Goal: Contribute content

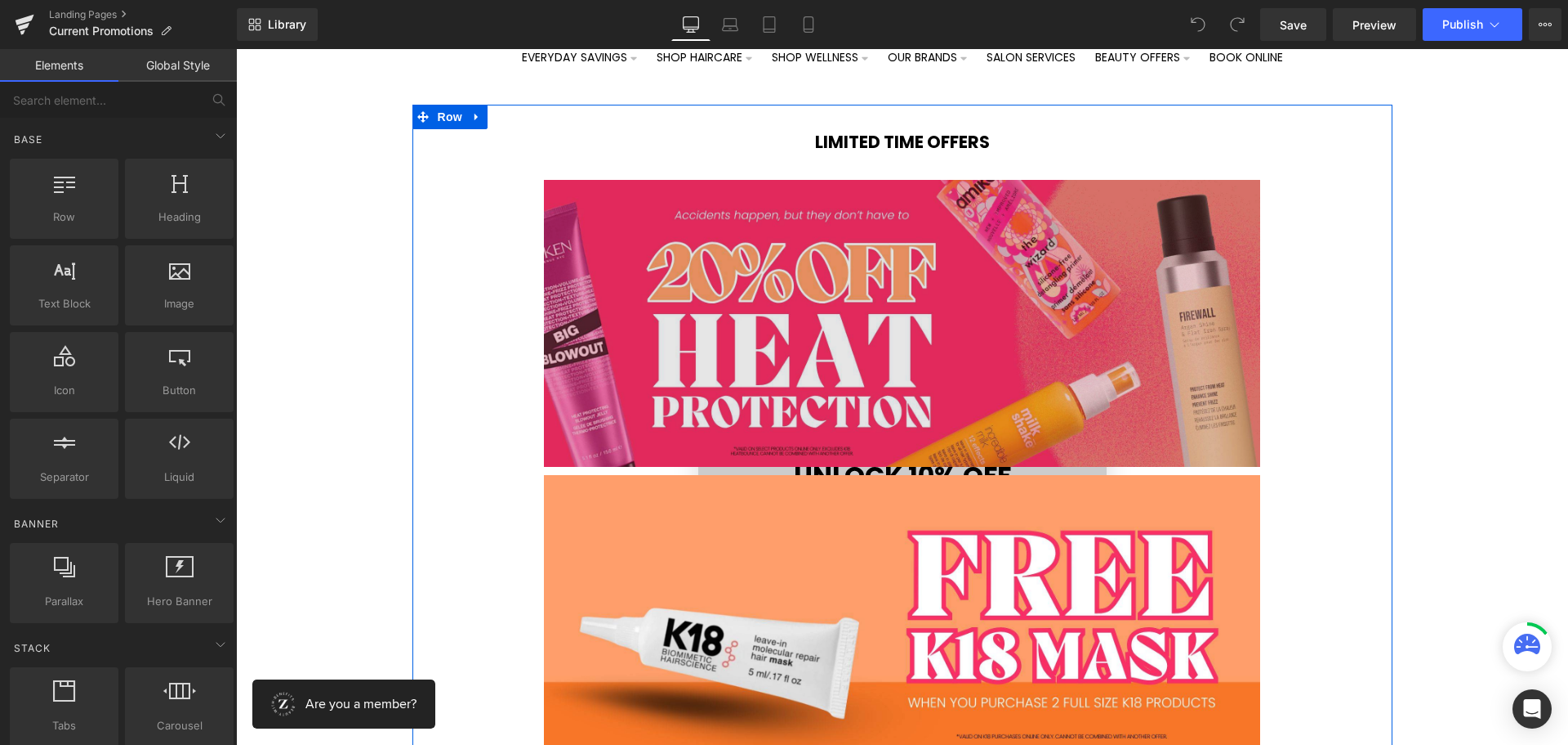
scroll to position [163, 0]
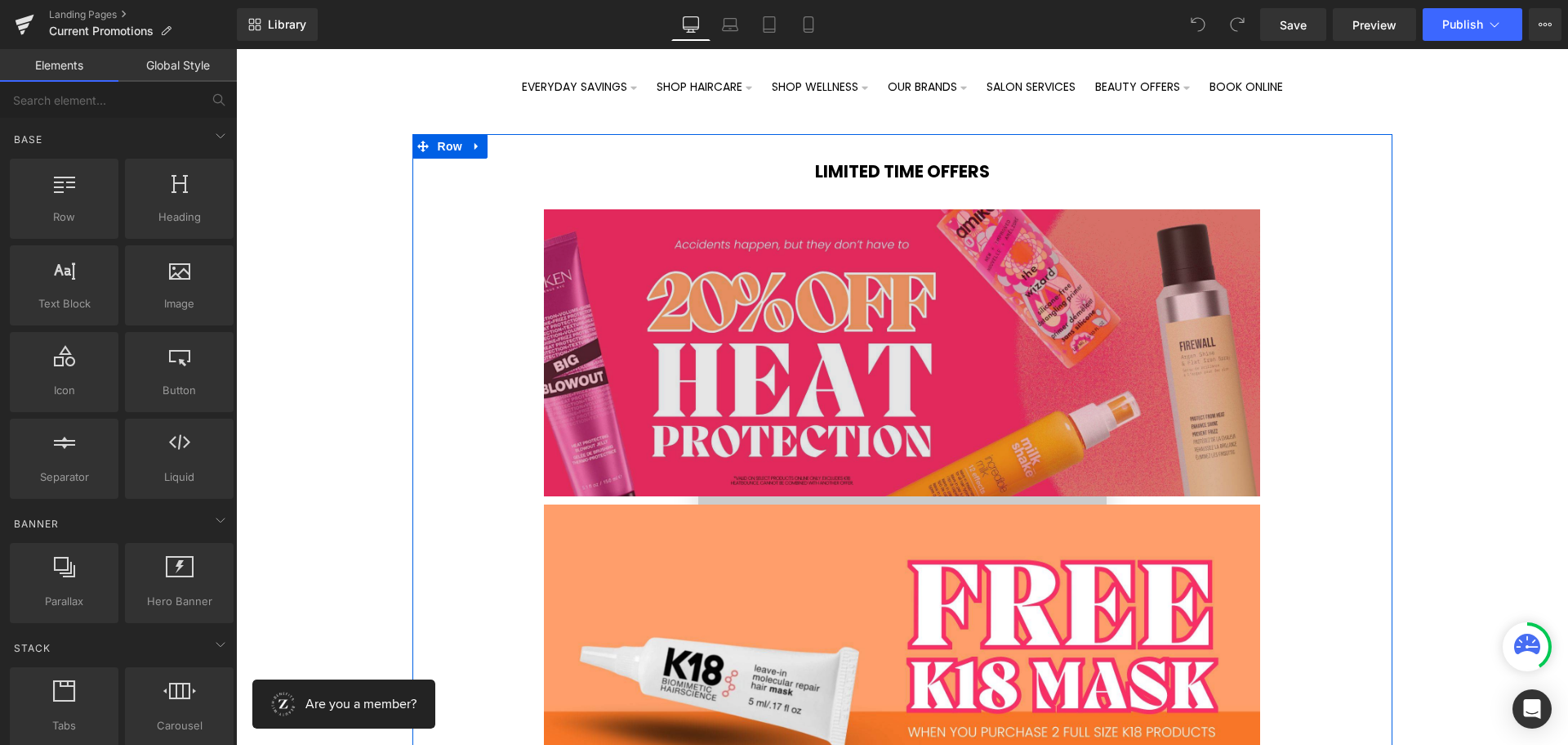
click at [858, 326] on img at bounding box center [902, 353] width 717 height 287
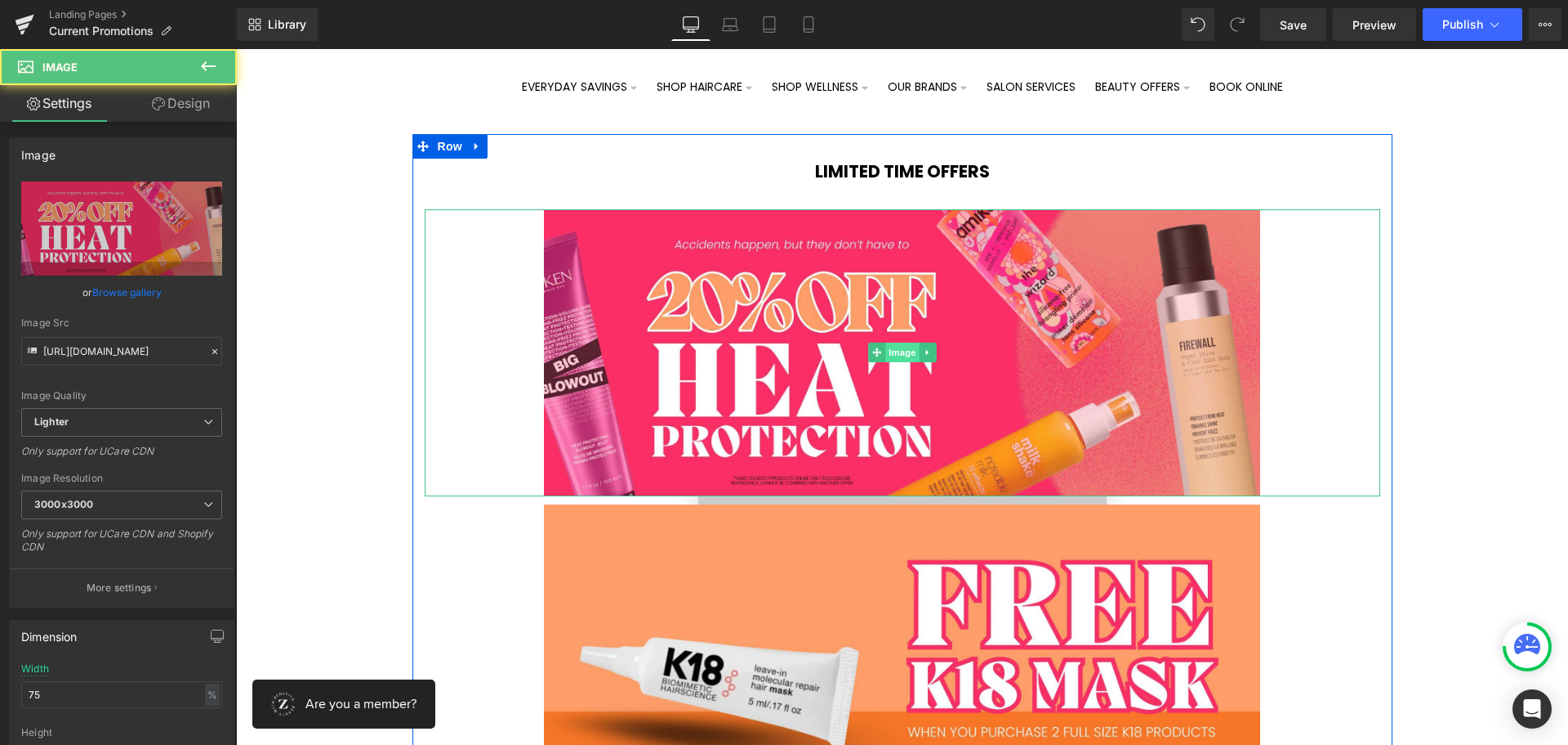
click at [892, 352] on span "Image" at bounding box center [902, 353] width 35 height 20
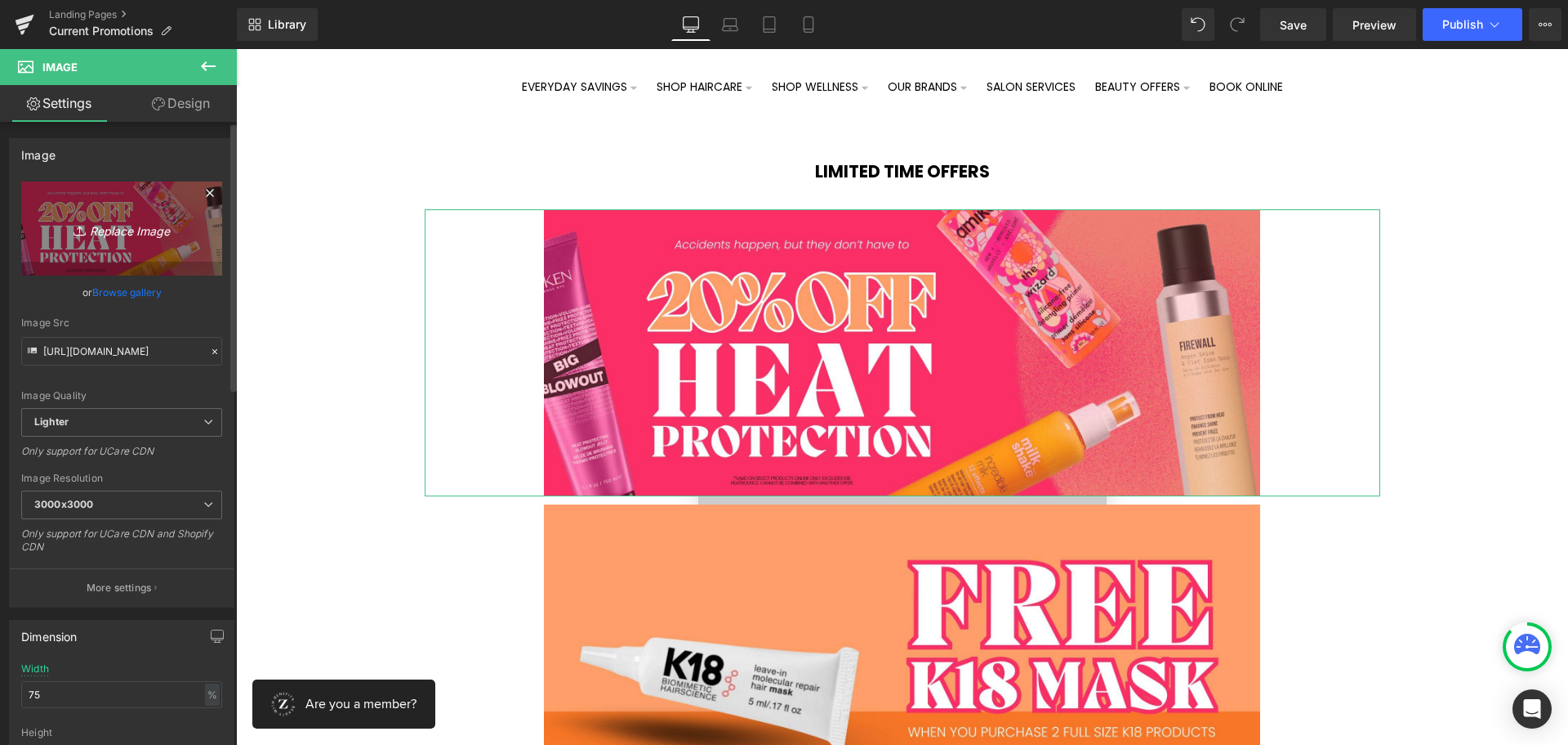
click at [114, 242] on link "Replace Image" at bounding box center [122, 228] width 201 height 94
type input "C:\fakepath\Zen - Build your Routine WEB (1).jpg"
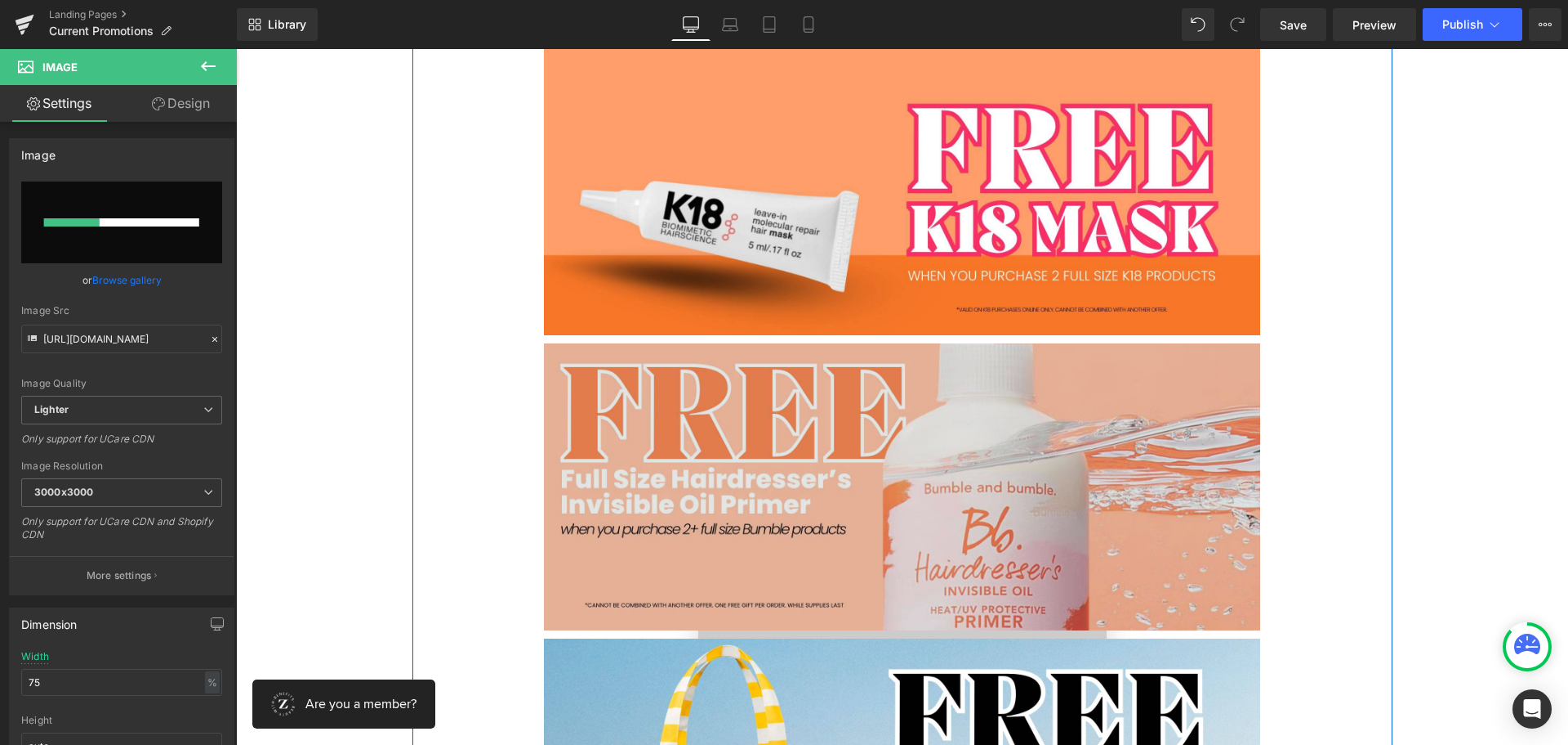
scroll to position [245, 0]
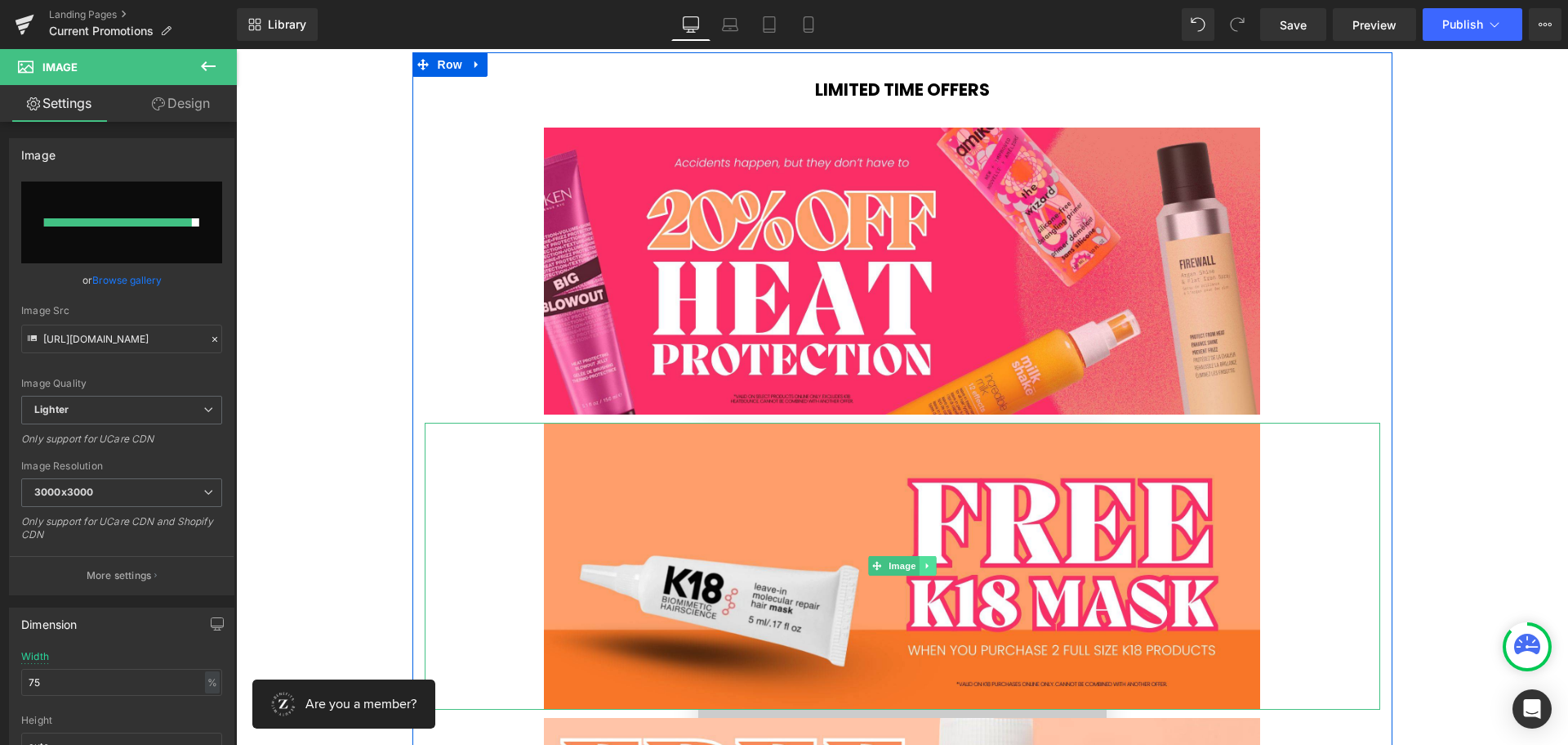
type input "[URL][DOMAIN_NAME]"
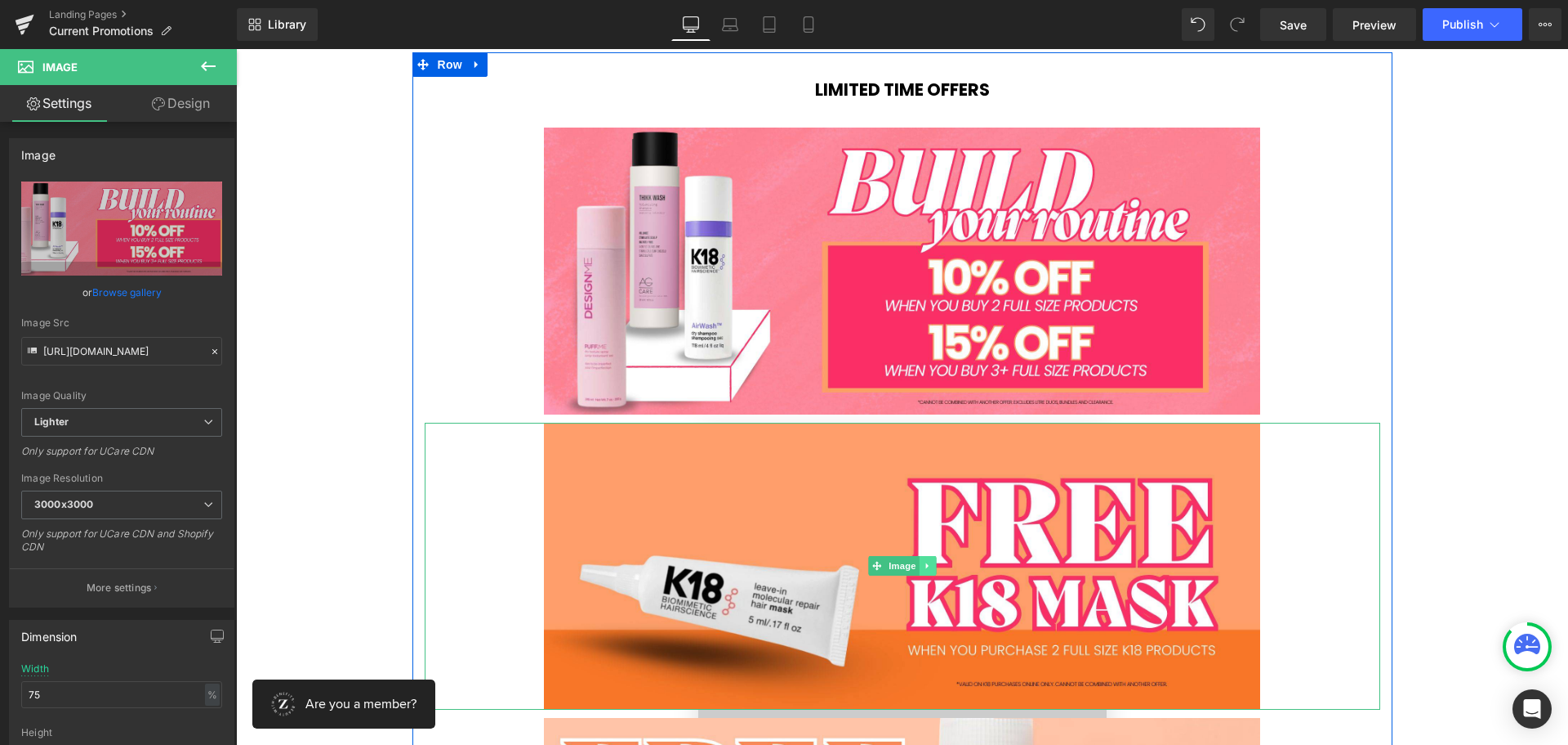
click at [923, 569] on icon at bounding box center [927, 566] width 9 height 10
click at [931, 564] on icon at bounding box center [935, 566] width 9 height 10
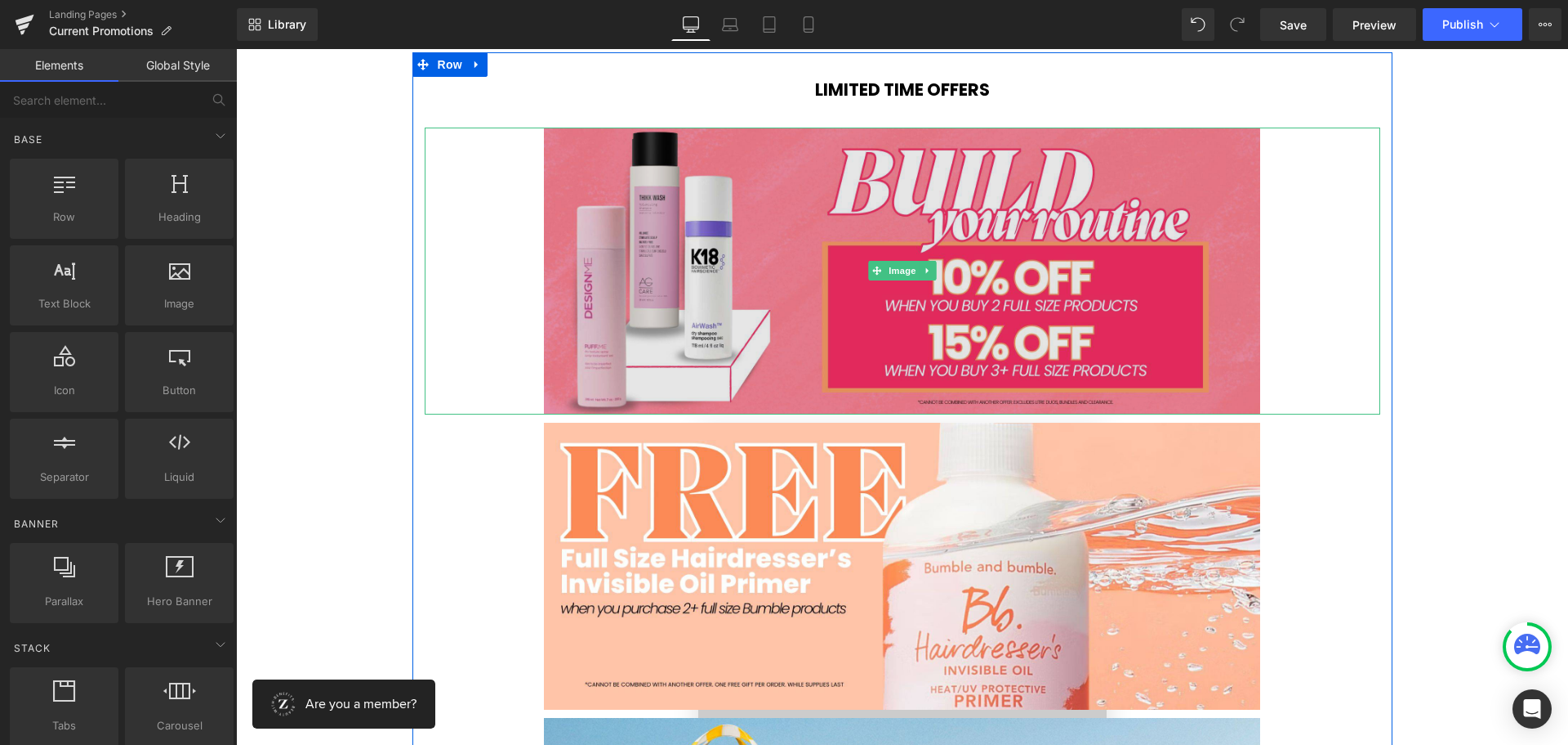
click at [798, 182] on img at bounding box center [902, 271] width 717 height 287
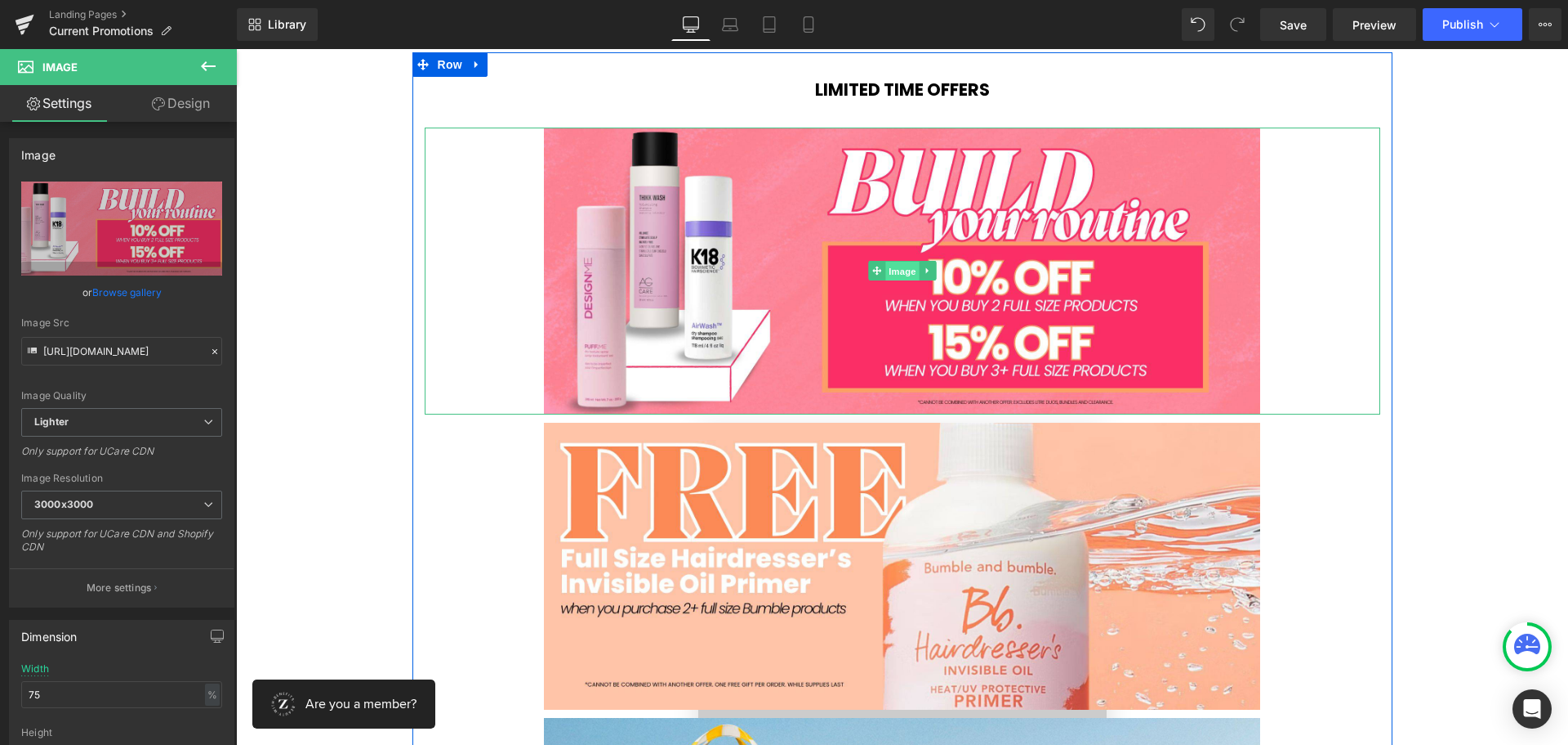
click at [889, 270] on span "Image" at bounding box center [902, 272] width 35 height 20
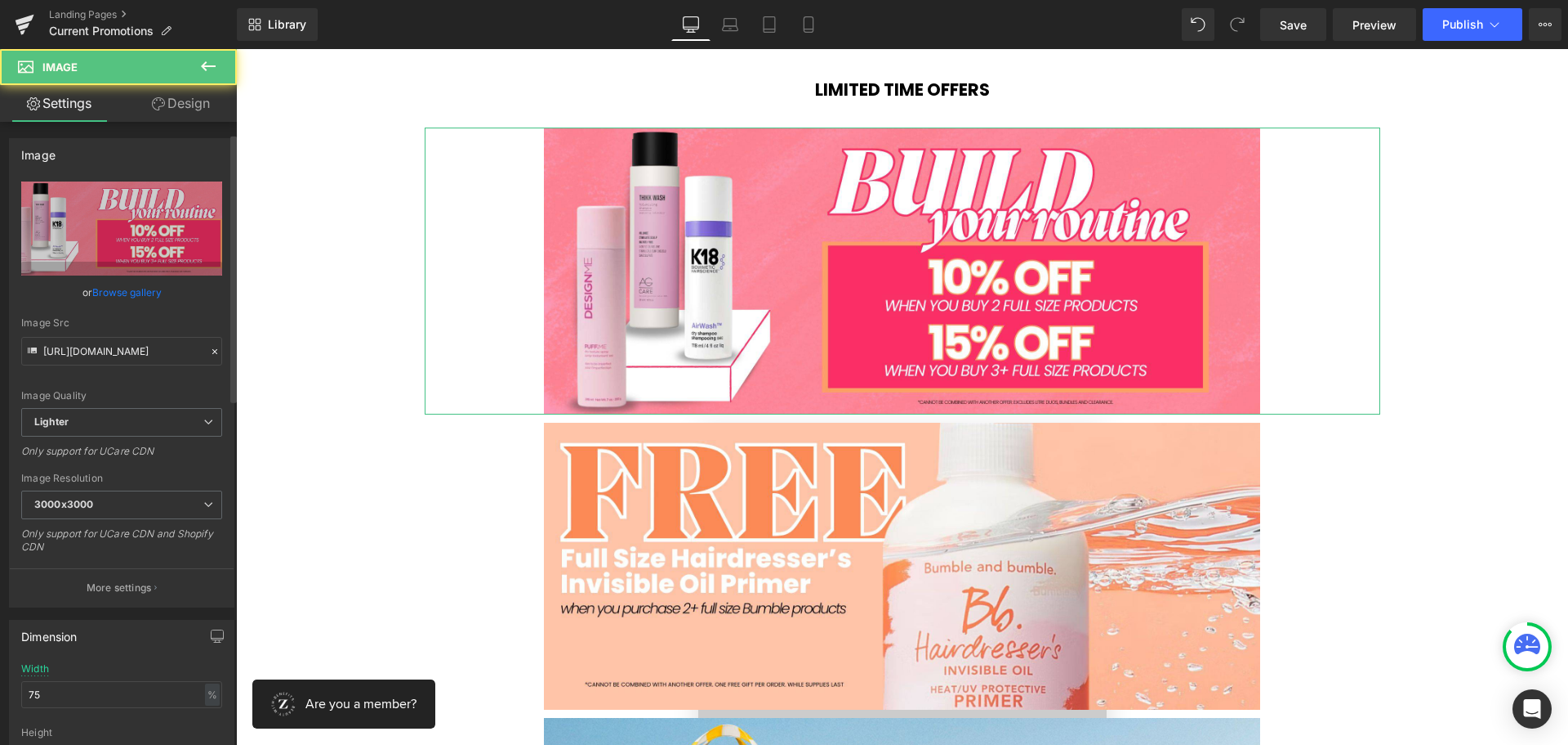
scroll to position [409, 0]
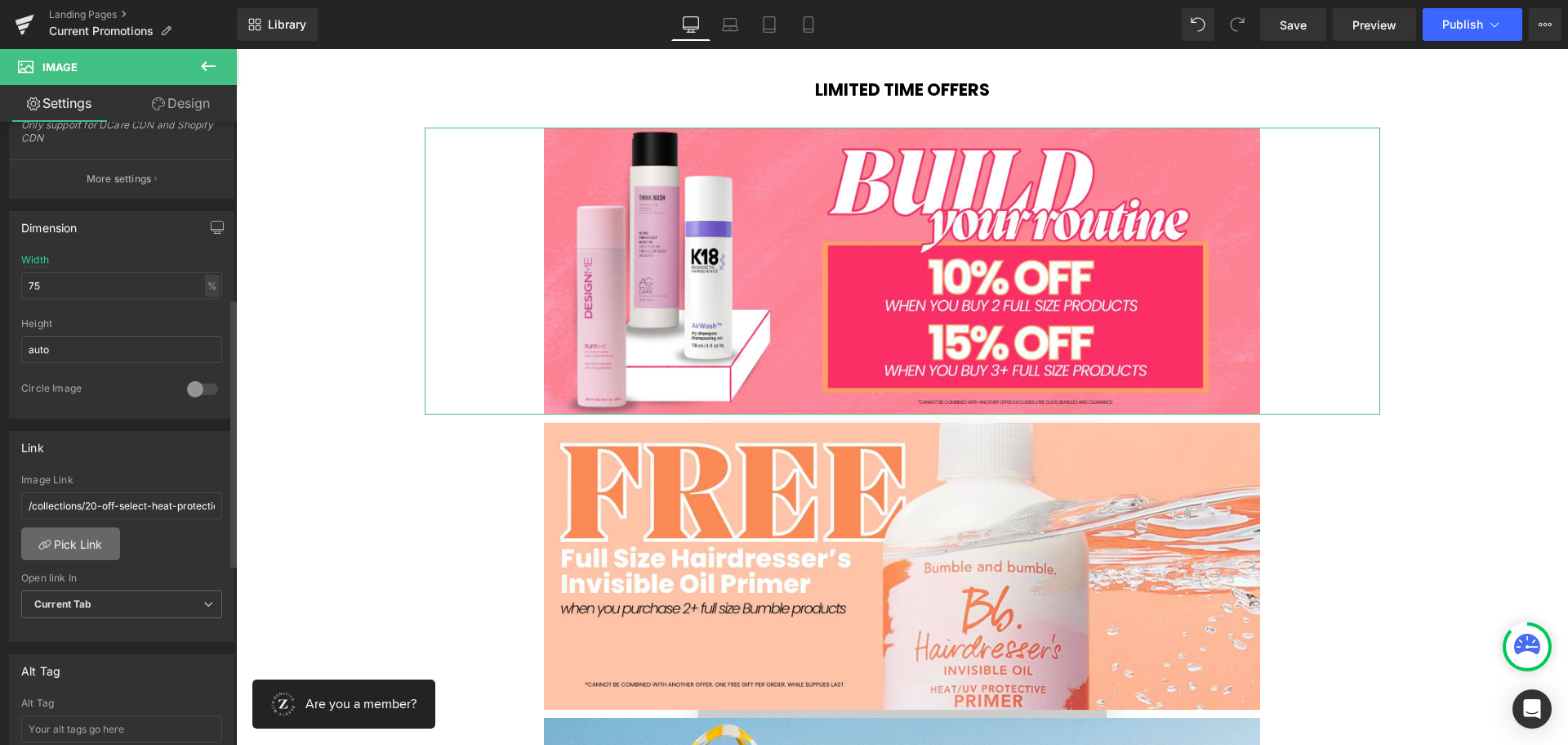
click at [86, 536] on link "Pick Link" at bounding box center [71, 543] width 99 height 33
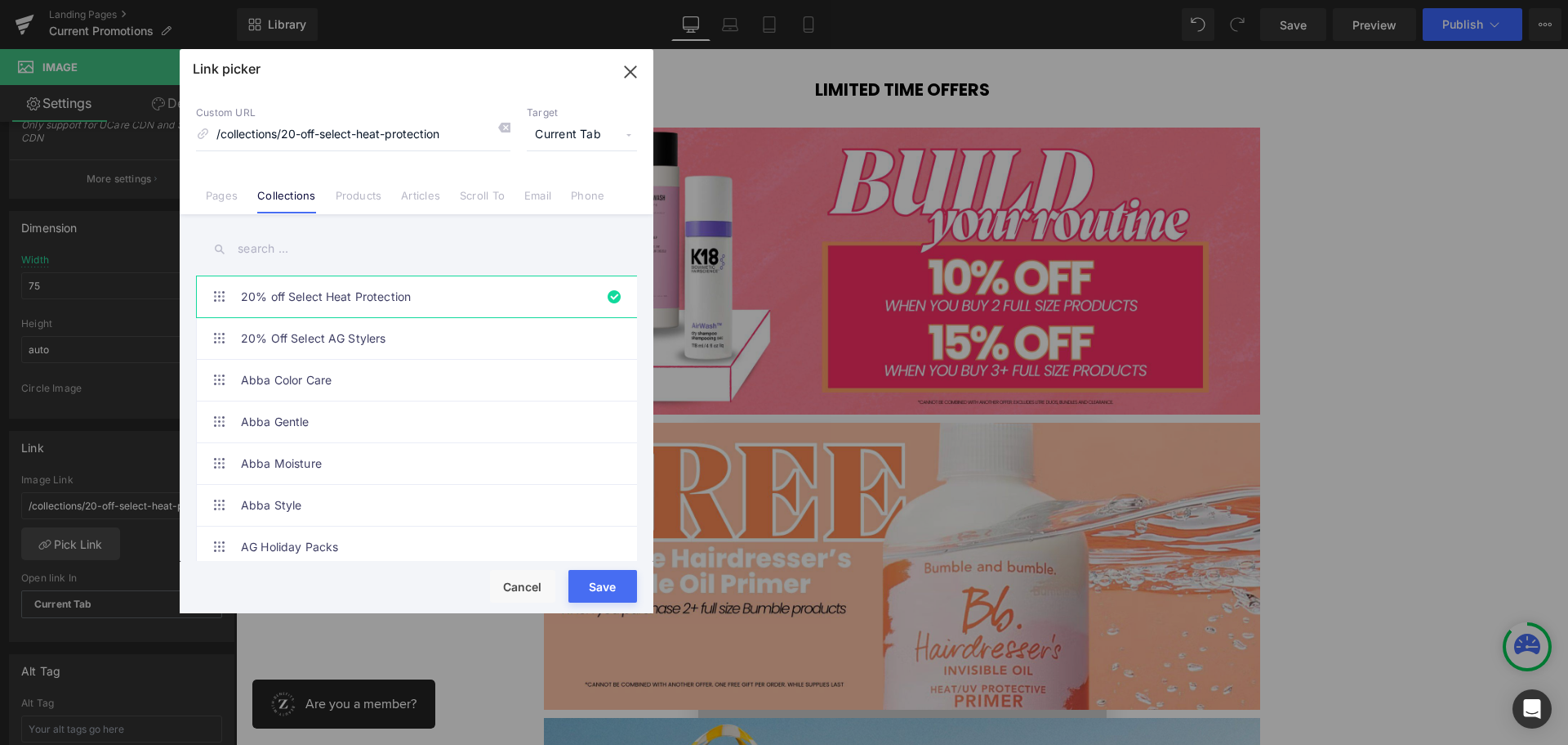
click at [263, 256] on input "text" at bounding box center [417, 248] width 441 height 37
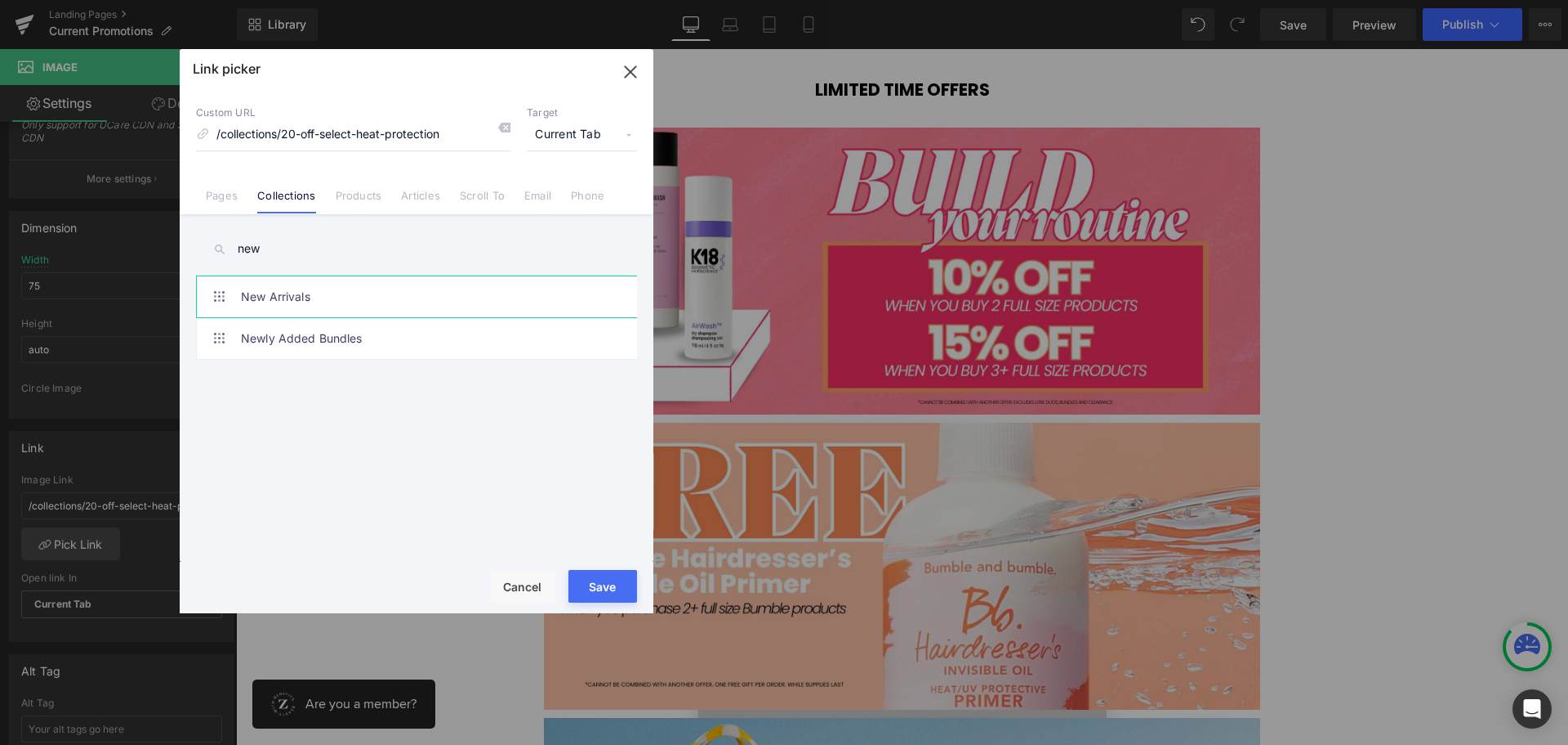
type input "new"
click at [275, 289] on link "New Arrivals" at bounding box center [421, 296] width 359 height 41
type input "/collections/new-arrivals"
click at [603, 581] on button "Save" at bounding box center [602, 586] width 68 height 33
type input "/collections/new-arrivals"
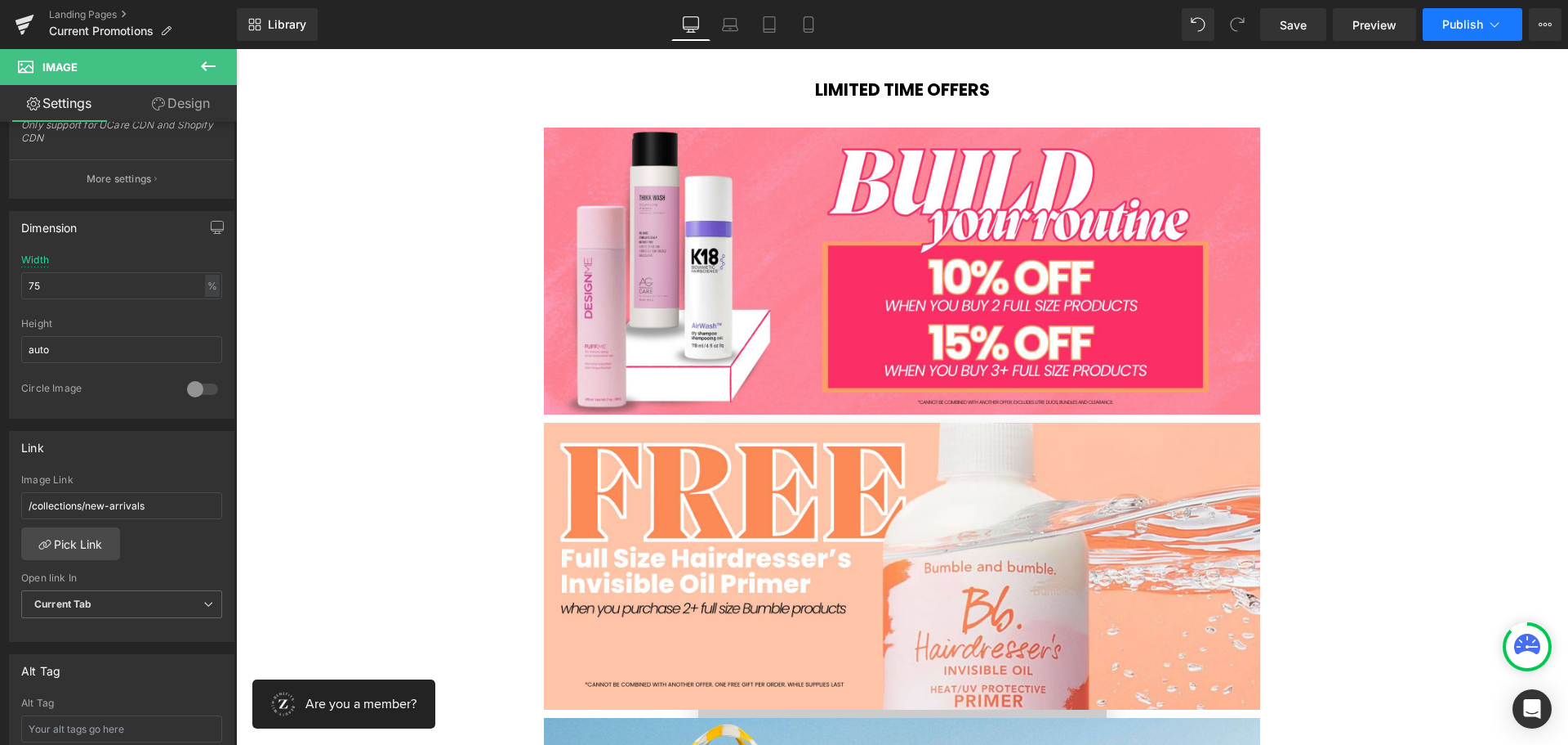
click at [1464, 21] on span "Publish" at bounding box center [1462, 24] width 40 height 13
click at [1301, 22] on span "Save" at bounding box center [1293, 25] width 27 height 17
click at [1497, 20] on icon at bounding box center [1495, 25] width 17 height 17
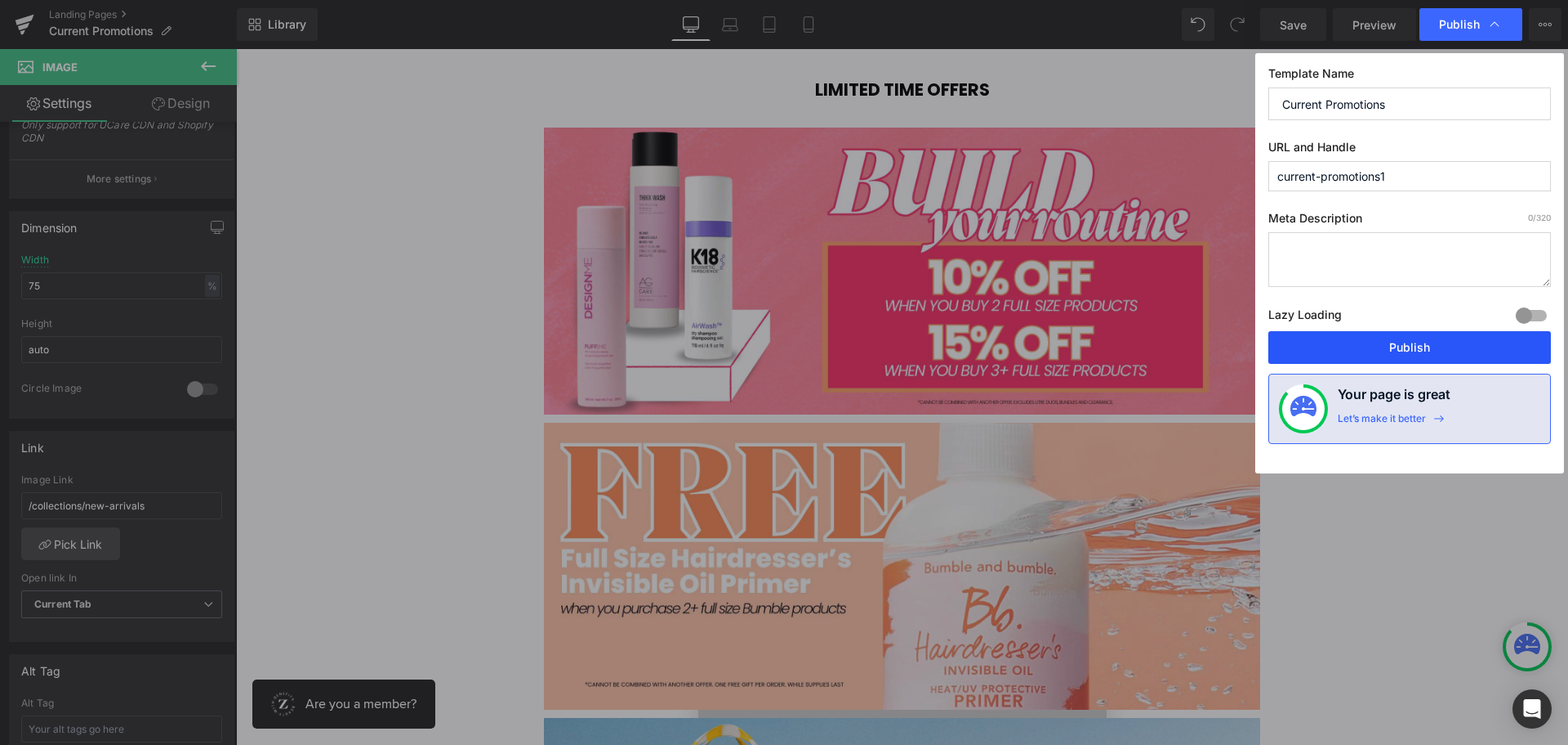
click at [1353, 346] on button "Publish" at bounding box center [1410, 347] width 282 height 33
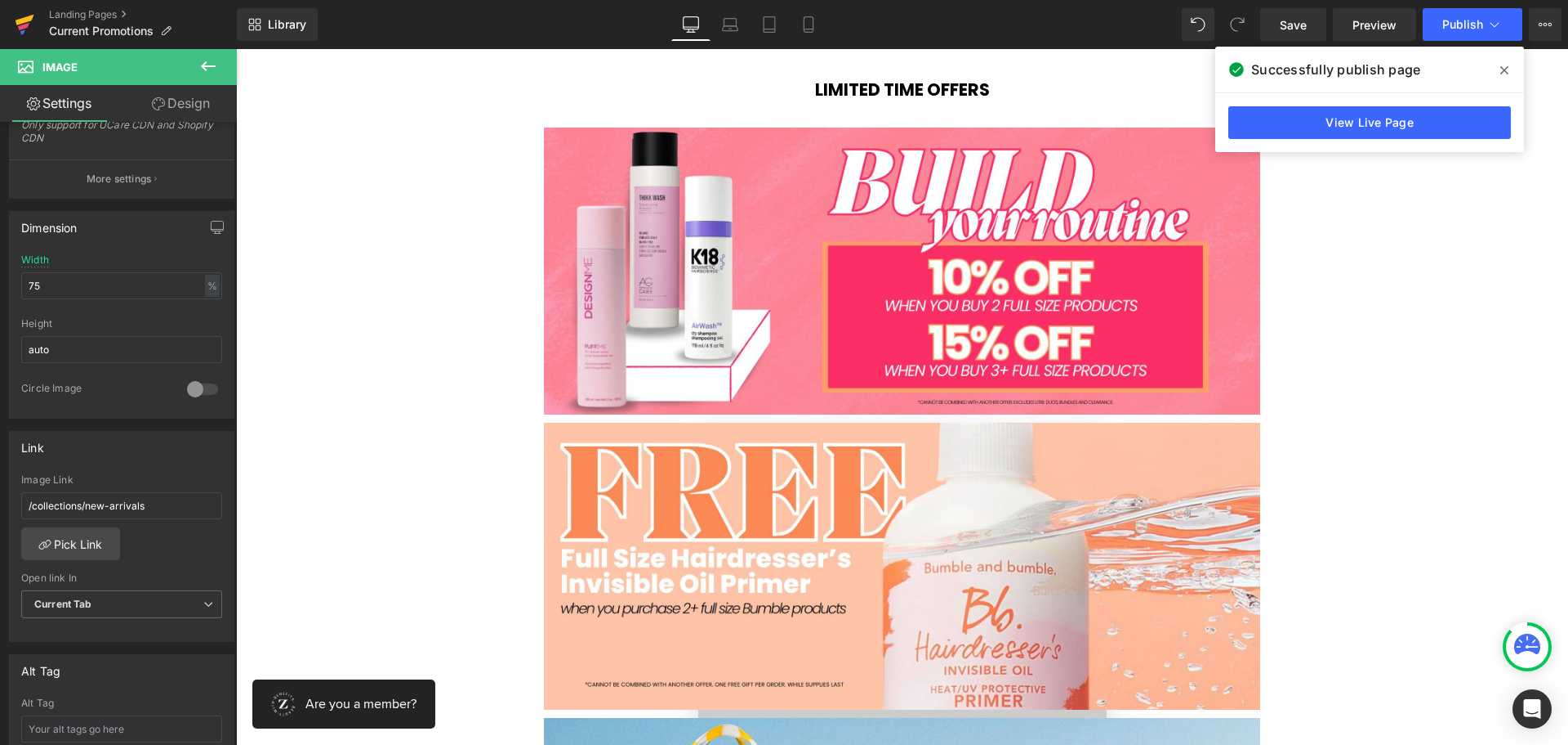
click at [26, 19] on icon at bounding box center [25, 20] width 19 height 11
